Goal: Transaction & Acquisition: Purchase product/service

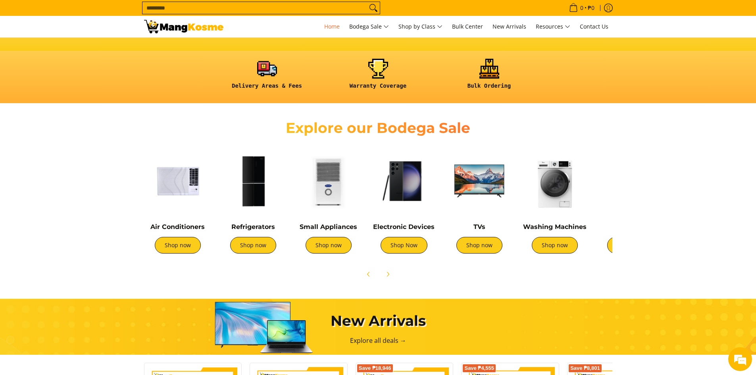
click at [179, 221] on div "Air Conditioners Shop now" at bounding box center [177, 204] width 67 height 114
click at [183, 250] on link "Shop now" at bounding box center [178, 245] width 46 height 17
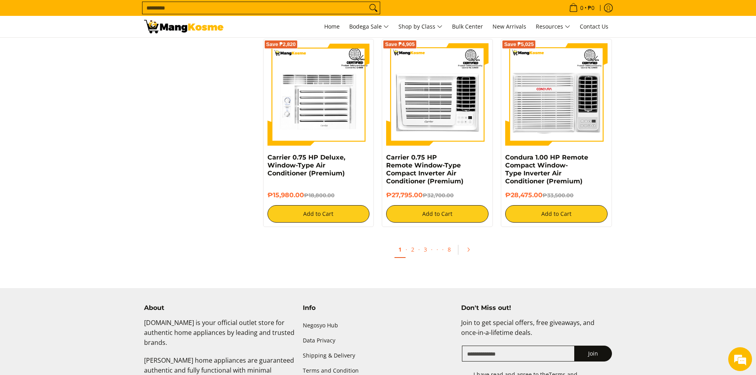
scroll to position [1469, 0]
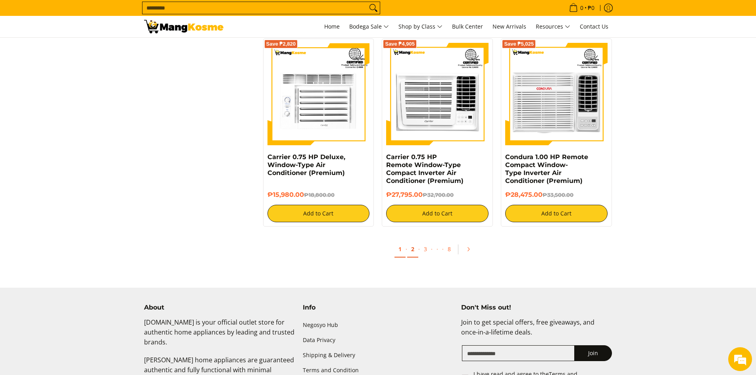
click at [412, 249] on link "2" at bounding box center [412, 249] width 11 height 16
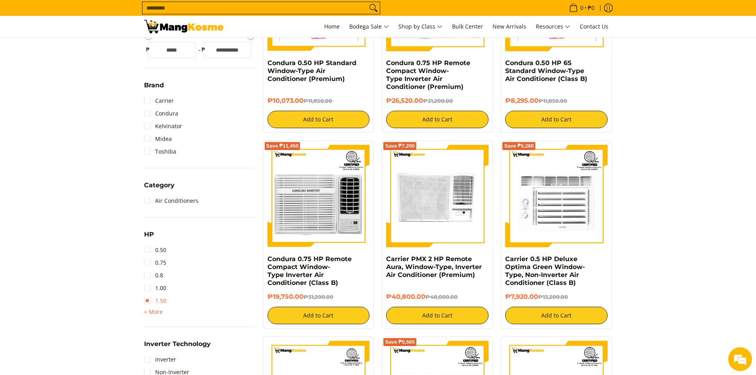
click at [159, 303] on link "1.50" at bounding box center [155, 301] width 22 height 13
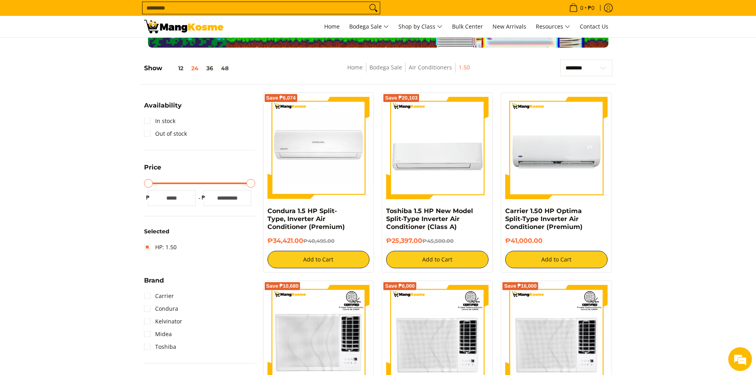
scroll to position [72, 0]
